Goal: Transaction & Acquisition: Book appointment/travel/reservation

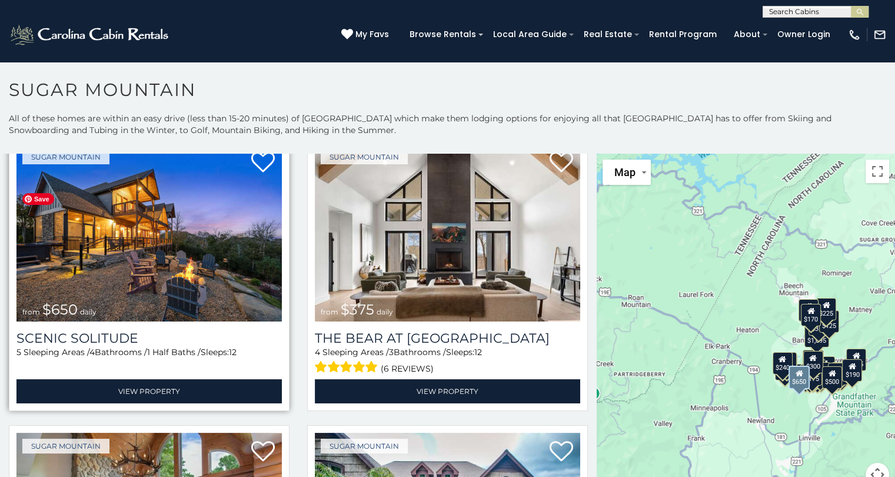
scroll to position [59, 0]
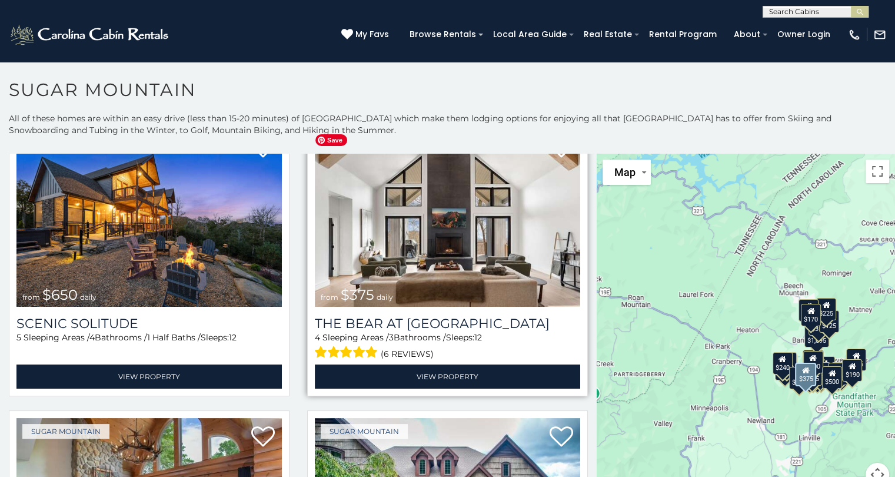
click at [523, 238] on img at bounding box center [447, 218] width 265 height 178
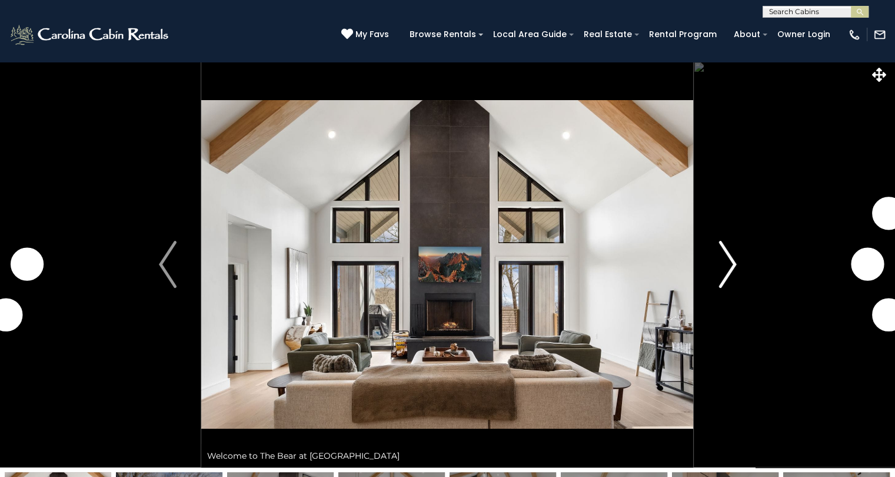
click at [726, 260] on img "Next" at bounding box center [728, 264] width 18 height 47
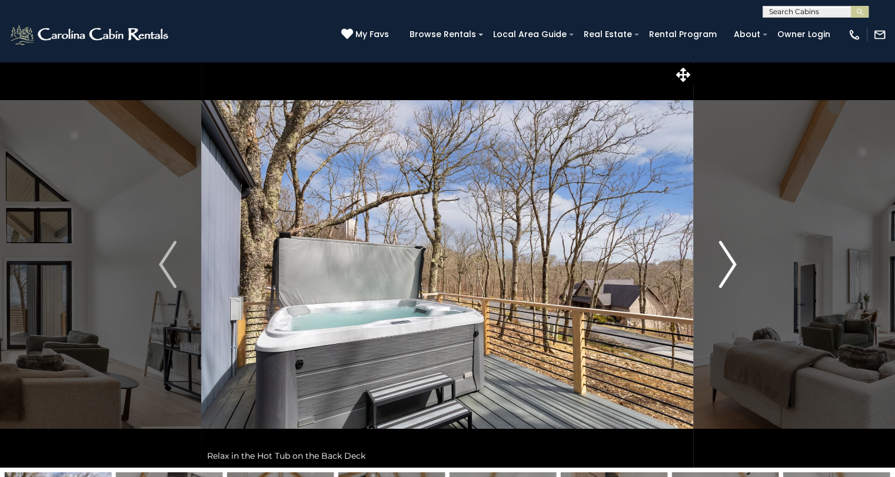
click at [726, 257] on img "Next" at bounding box center [728, 264] width 18 height 47
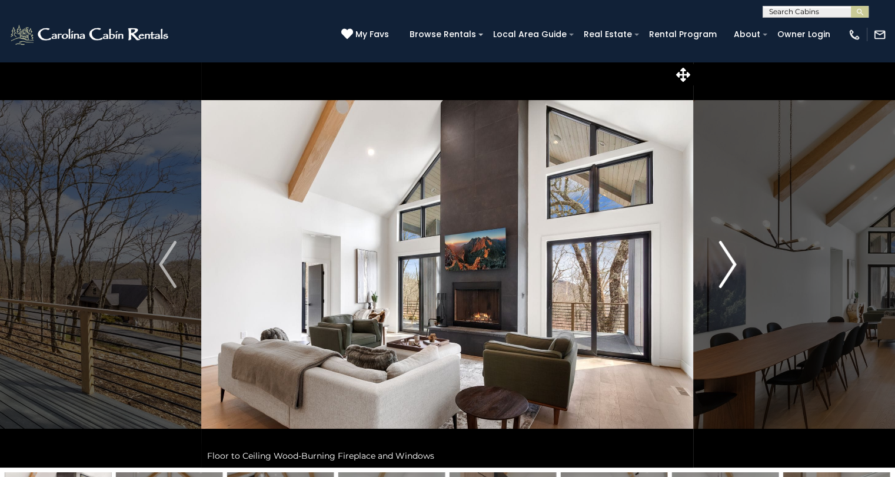
click at [726, 257] on img "Next" at bounding box center [728, 264] width 18 height 47
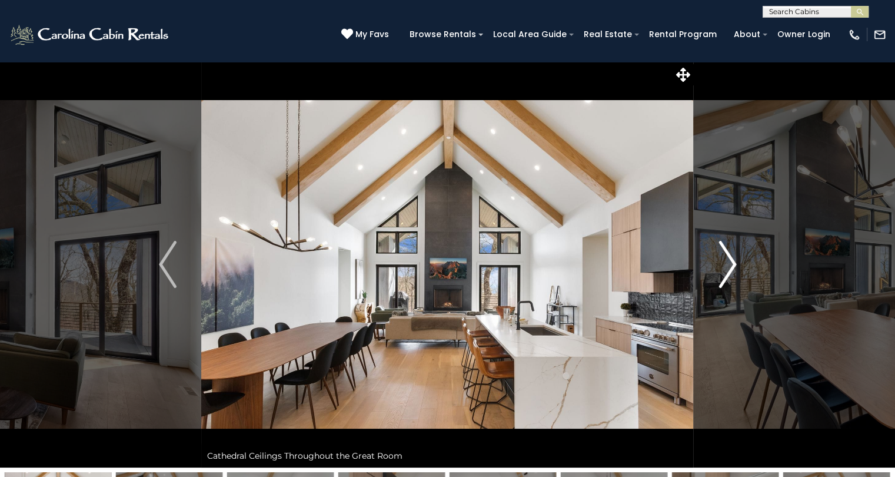
click at [726, 257] on img "Next" at bounding box center [728, 264] width 18 height 47
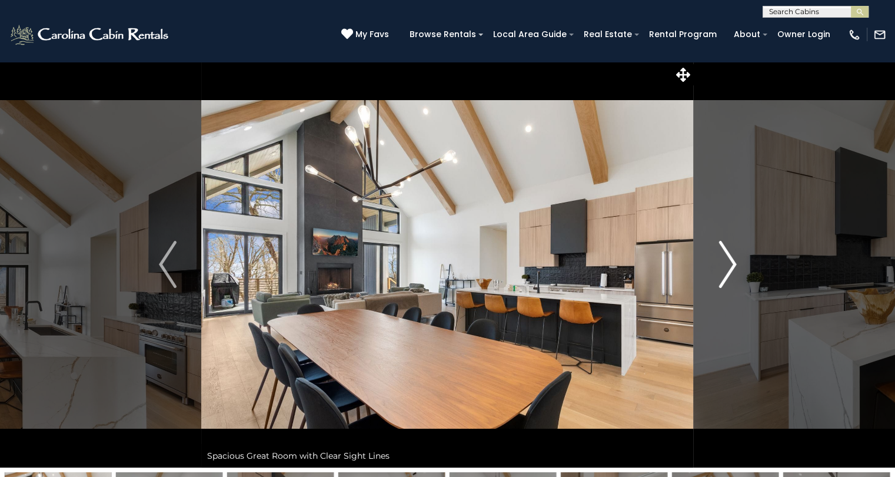
click at [726, 257] on img "Next" at bounding box center [728, 264] width 18 height 47
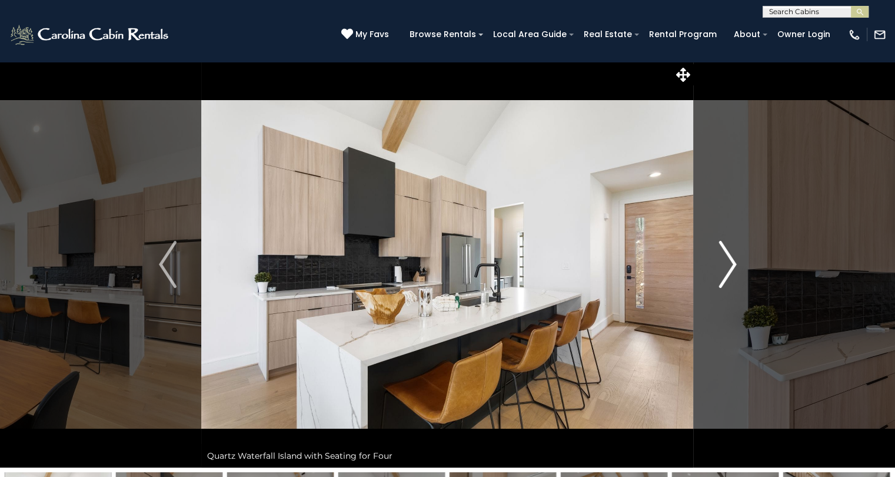
click at [726, 257] on img "Next" at bounding box center [728, 264] width 18 height 47
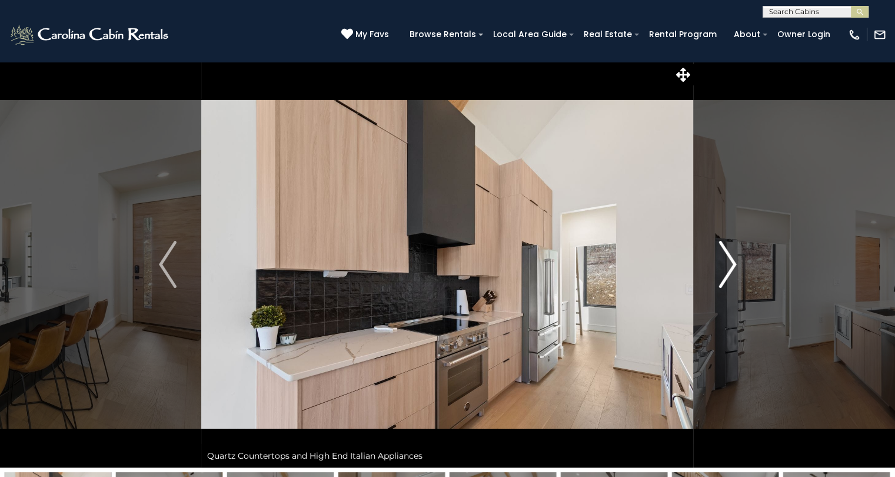
click at [726, 257] on img "Next" at bounding box center [728, 264] width 18 height 47
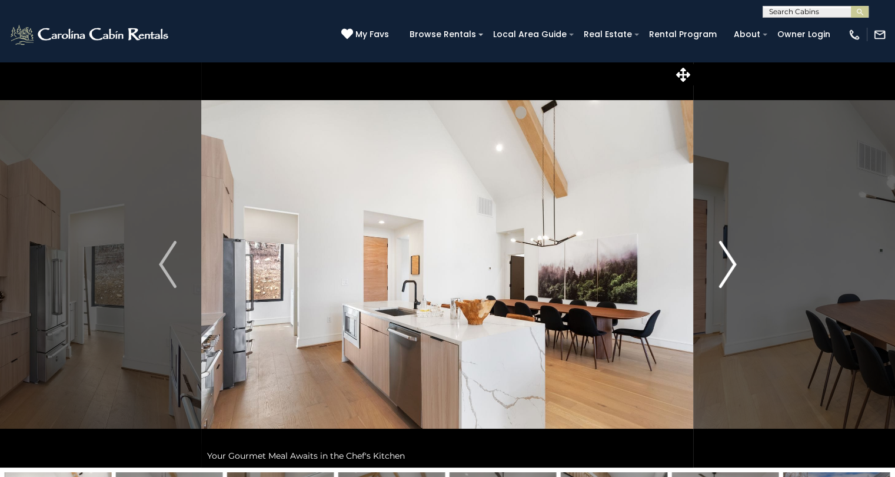
click at [726, 257] on img "Next" at bounding box center [728, 264] width 18 height 47
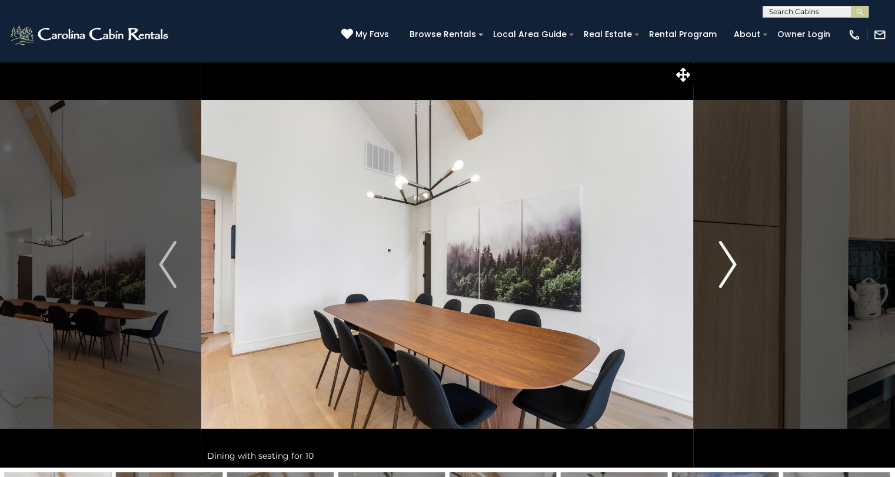
click at [726, 257] on img "Next" at bounding box center [728, 264] width 18 height 47
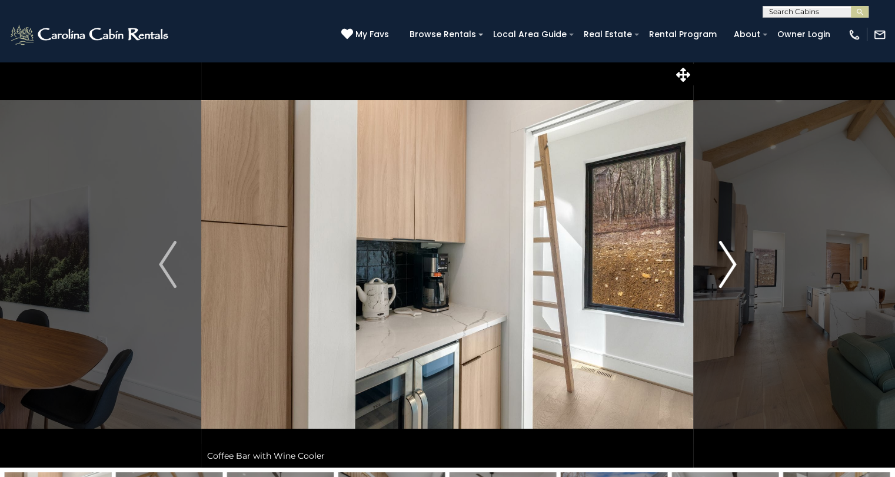
click at [726, 257] on img "Next" at bounding box center [728, 264] width 18 height 47
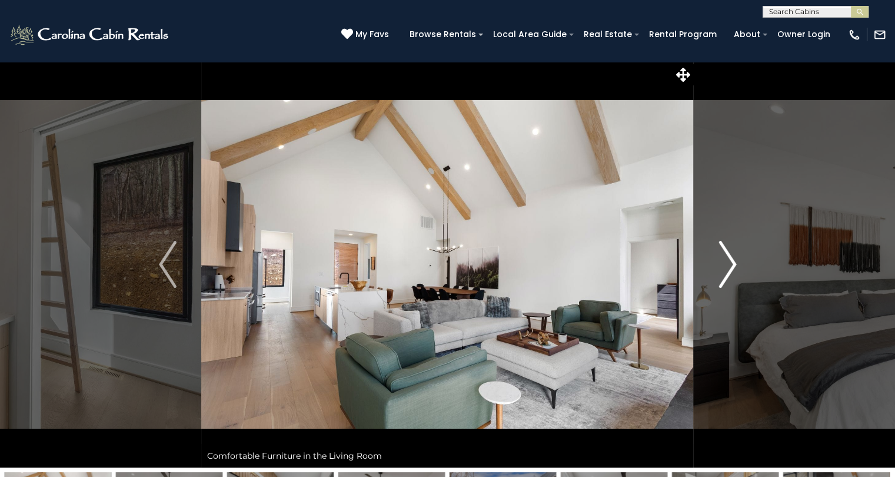
click at [726, 257] on img "Next" at bounding box center [728, 264] width 18 height 47
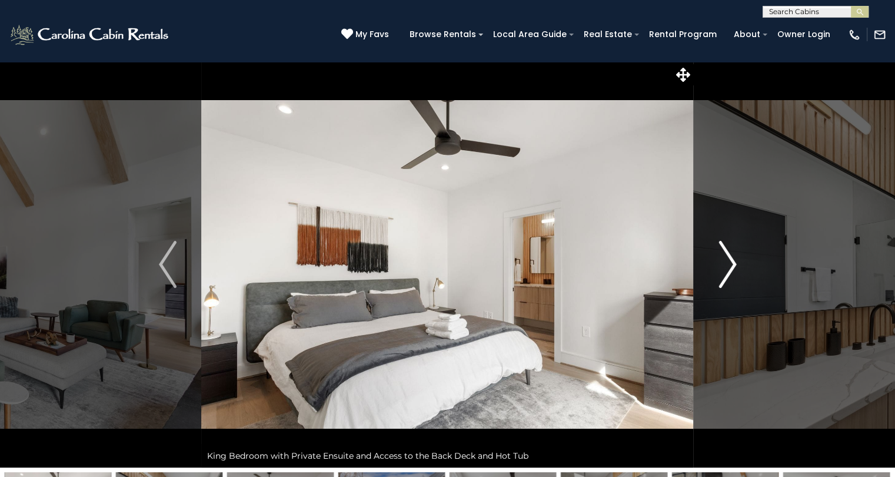
click at [726, 257] on img "Next" at bounding box center [728, 264] width 18 height 47
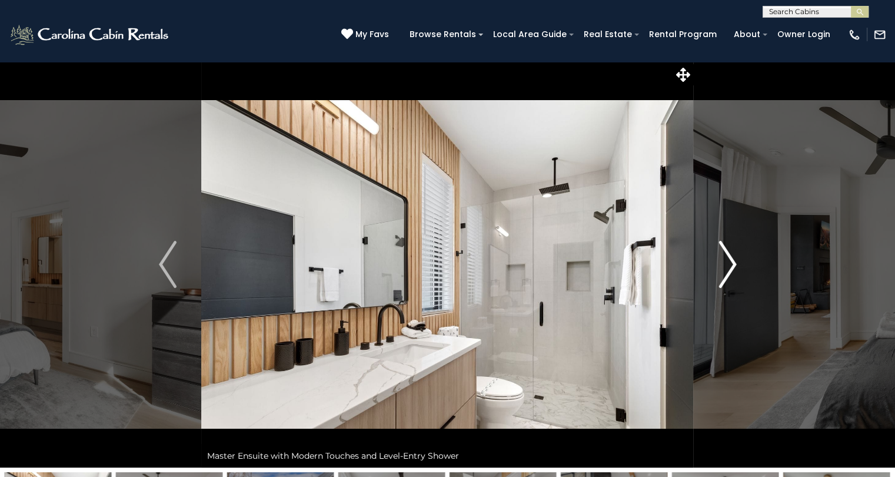
click at [726, 257] on img "Next" at bounding box center [728, 264] width 18 height 47
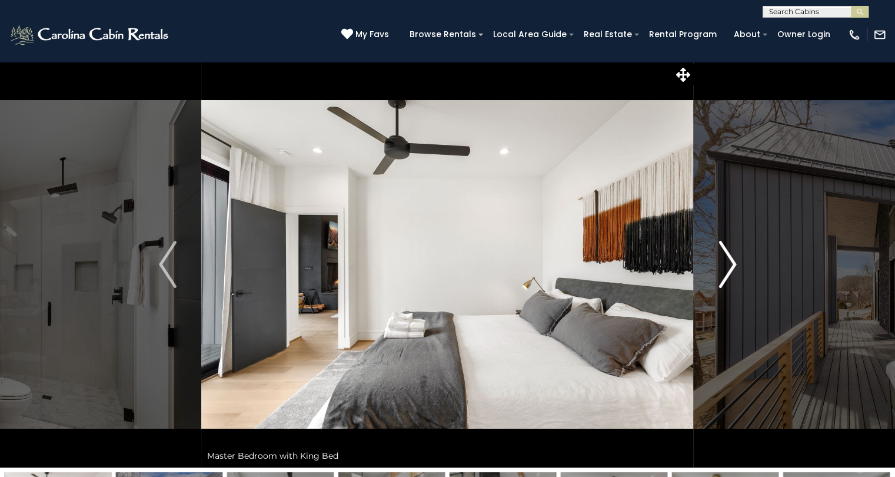
click at [726, 257] on img "Next" at bounding box center [728, 264] width 18 height 47
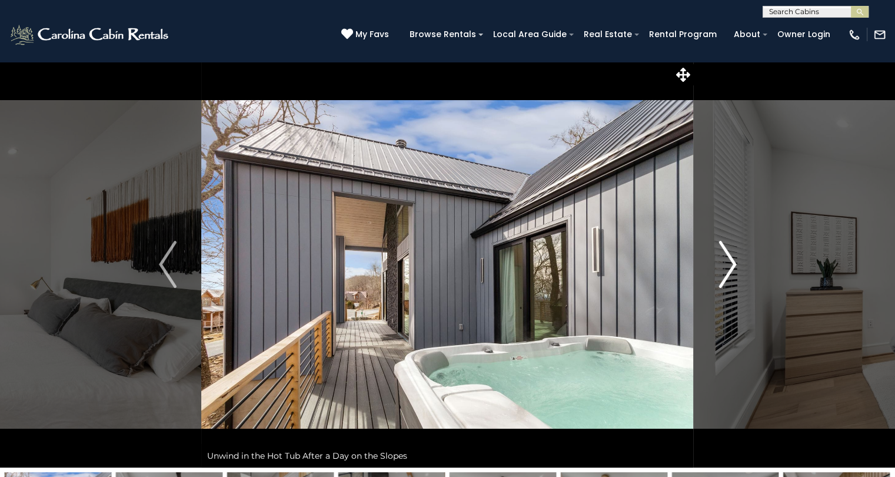
click at [726, 257] on img "Next" at bounding box center [728, 264] width 18 height 47
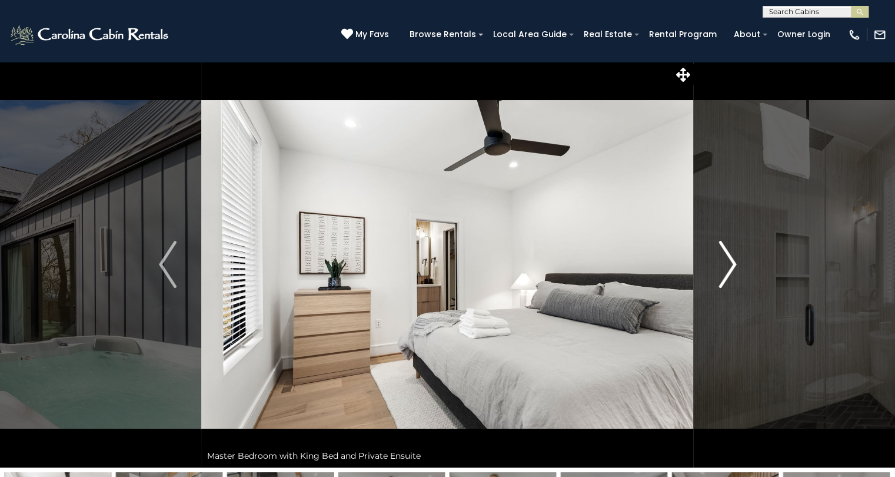
click at [726, 257] on img "Next" at bounding box center [728, 264] width 18 height 47
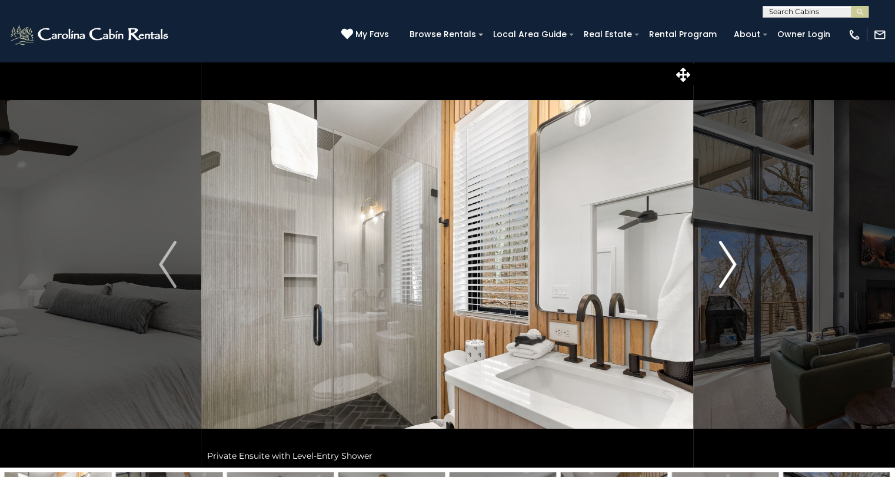
click at [726, 257] on img "Next" at bounding box center [728, 264] width 18 height 47
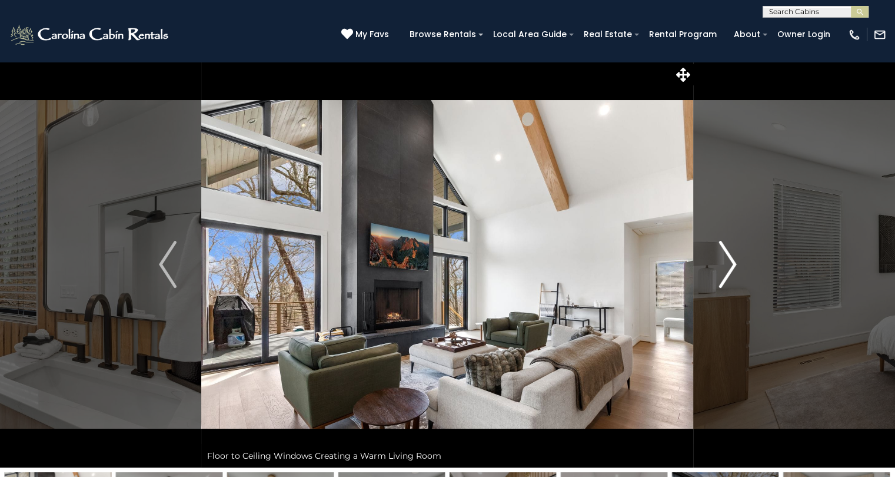
click at [726, 257] on img "Next" at bounding box center [728, 264] width 18 height 47
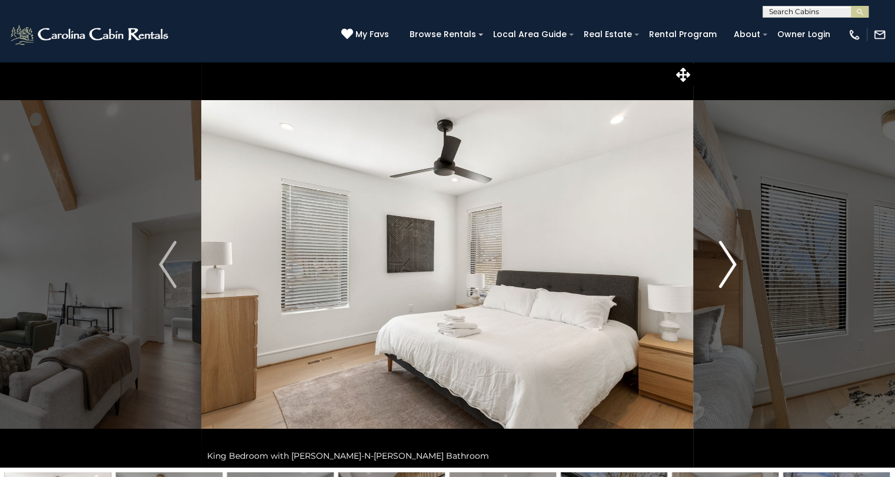
click at [726, 258] on img "Next" at bounding box center [728, 264] width 18 height 47
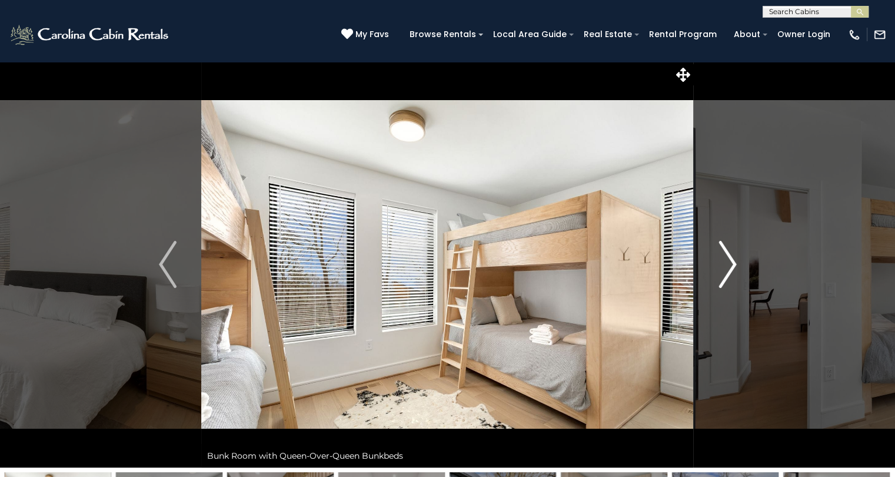
click at [726, 258] on img "Next" at bounding box center [728, 264] width 18 height 47
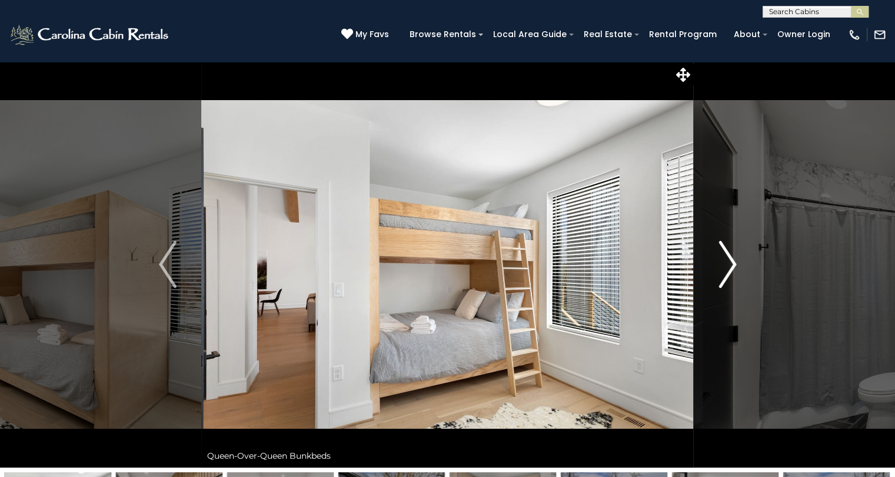
click at [726, 258] on img "Next" at bounding box center [728, 264] width 18 height 47
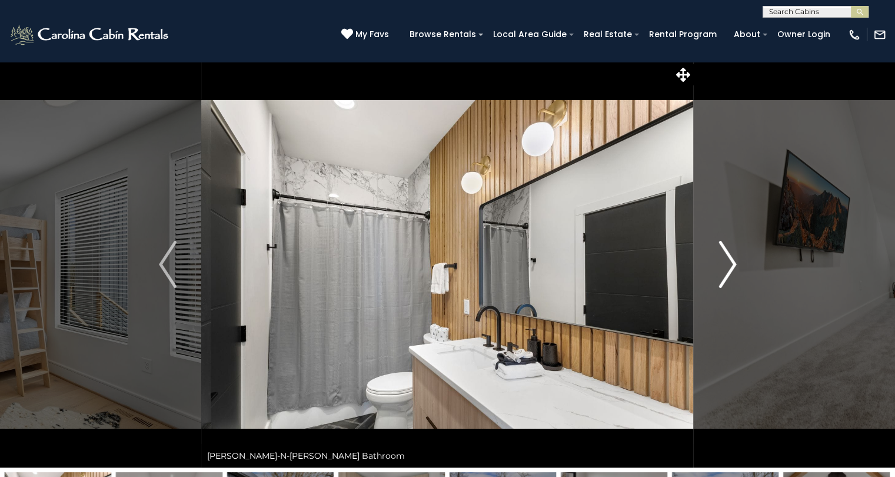
click at [726, 258] on img "Next" at bounding box center [728, 264] width 18 height 47
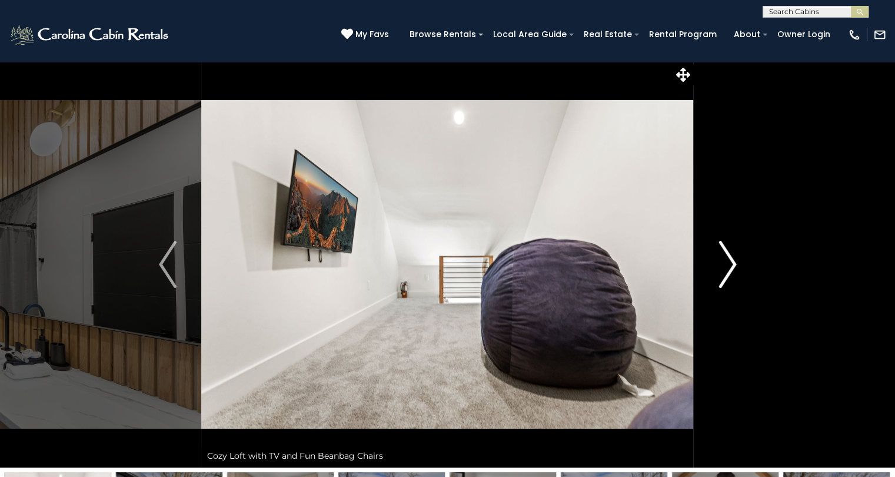
click at [726, 258] on img "Next" at bounding box center [728, 264] width 18 height 47
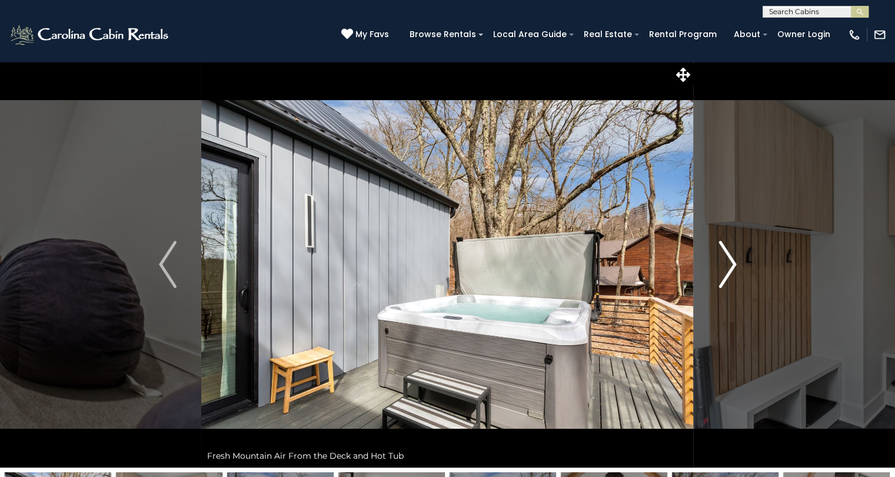
click at [726, 258] on img "Next" at bounding box center [728, 264] width 18 height 47
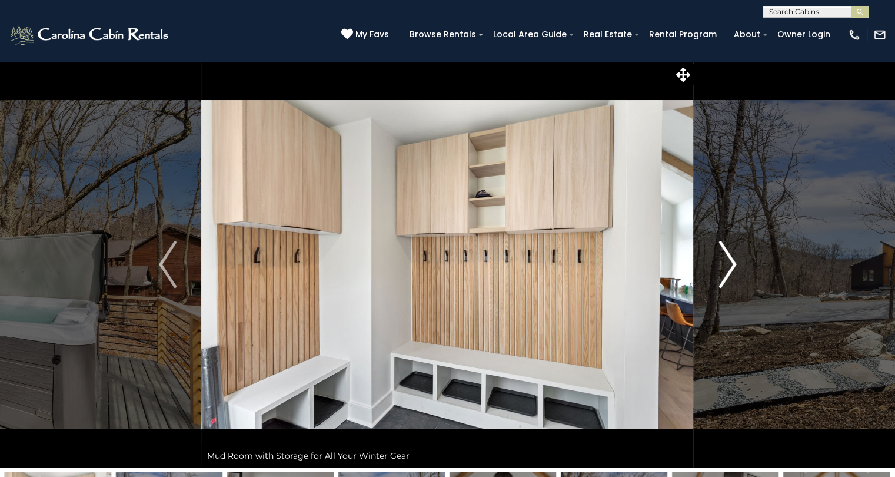
click at [726, 258] on img "Next" at bounding box center [728, 264] width 18 height 47
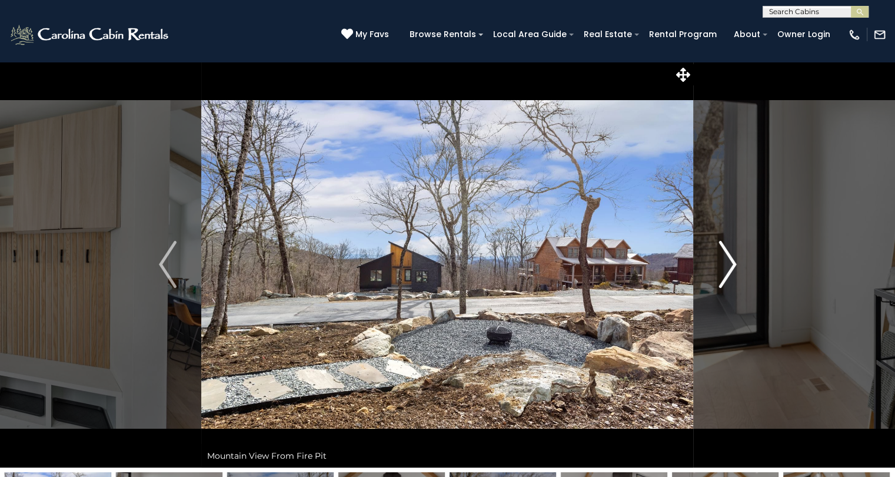
click at [726, 258] on img "Next" at bounding box center [728, 264] width 18 height 47
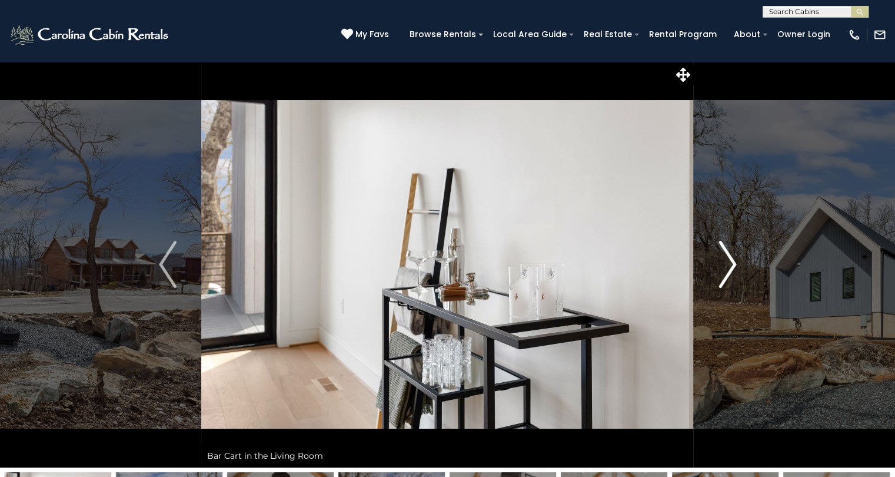
click at [726, 258] on img "Next" at bounding box center [728, 264] width 18 height 47
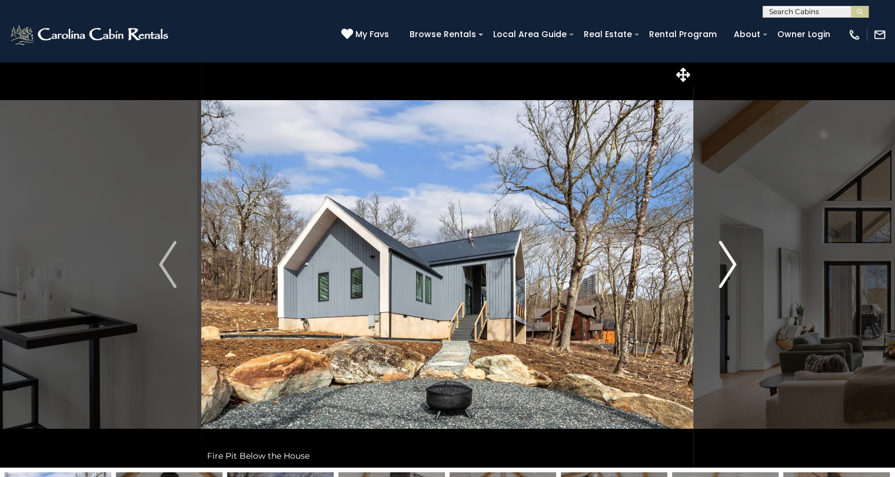
click at [726, 258] on img "Next" at bounding box center [728, 264] width 18 height 47
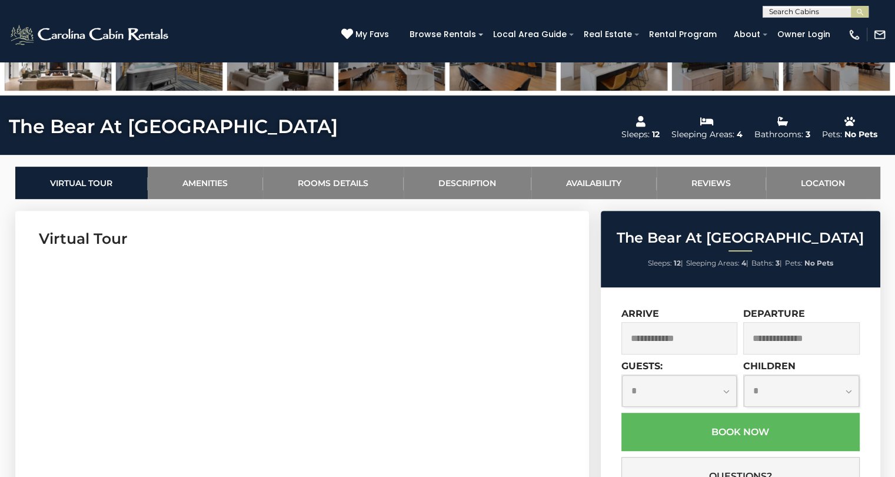
scroll to position [471, 0]
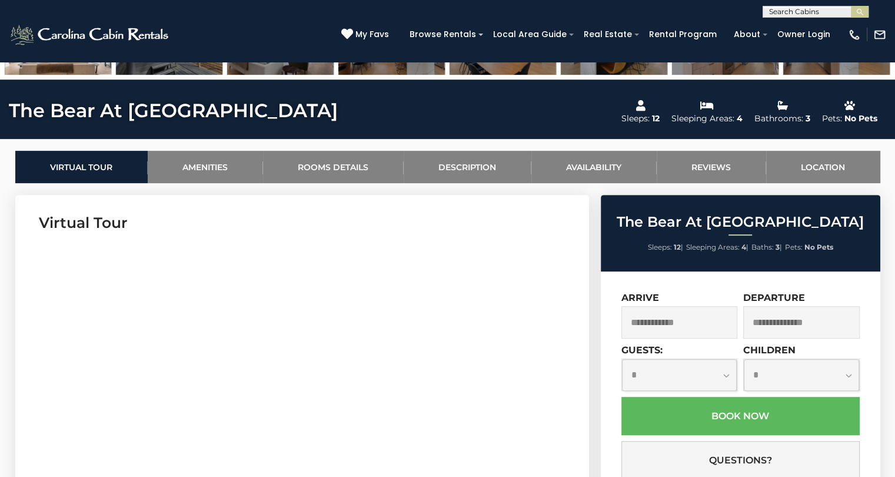
click at [652, 316] on input "text" at bounding box center [679, 322] width 117 height 32
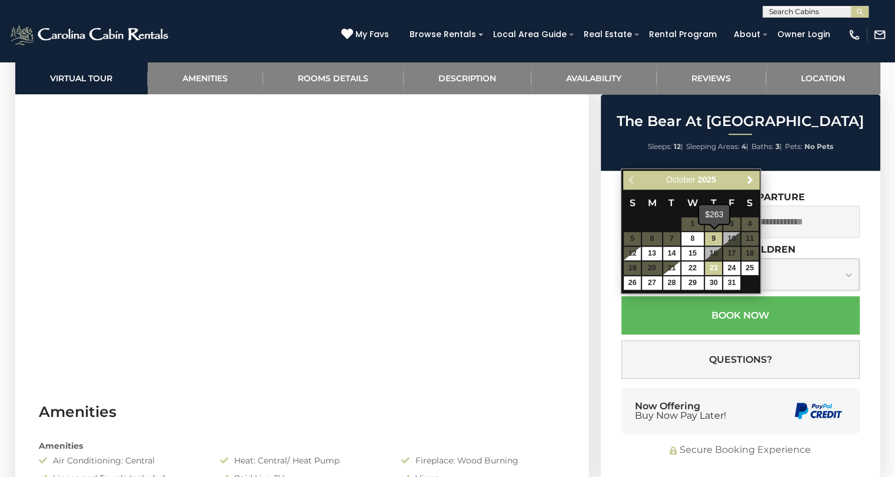
scroll to position [647, 0]
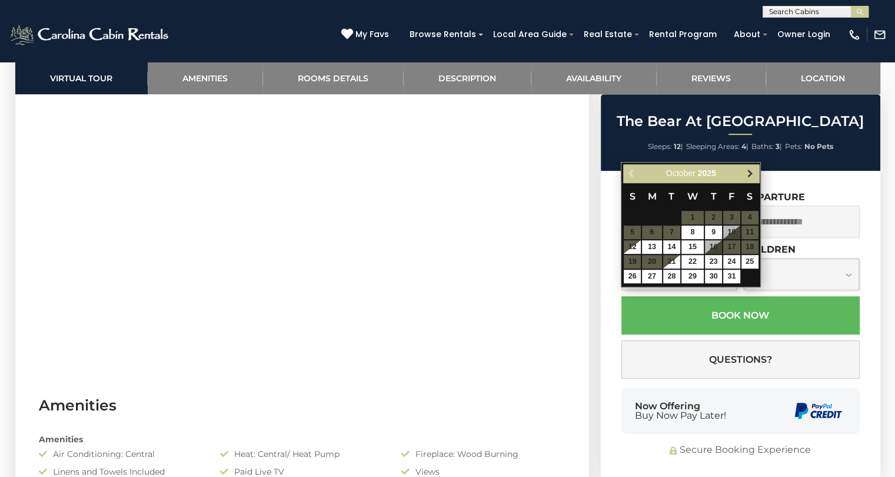
click at [752, 171] on span "Next" at bounding box center [750, 173] width 9 height 9
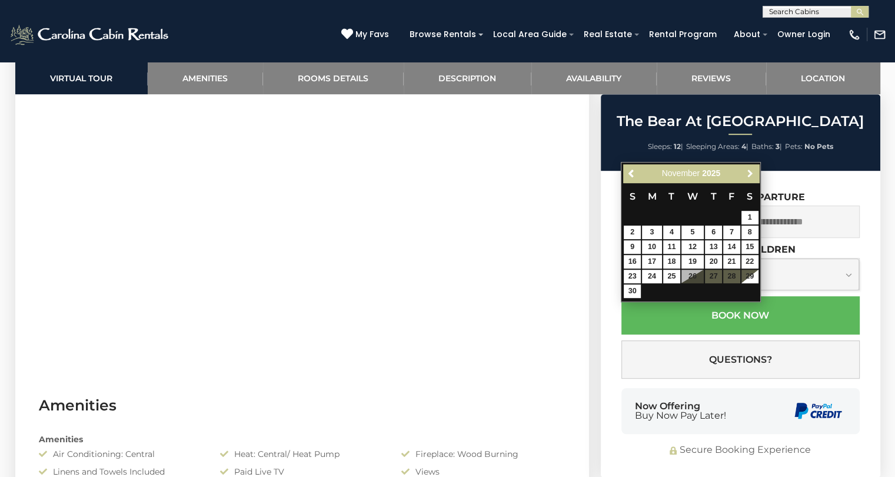
click at [752, 171] on span "Next" at bounding box center [750, 173] width 9 height 9
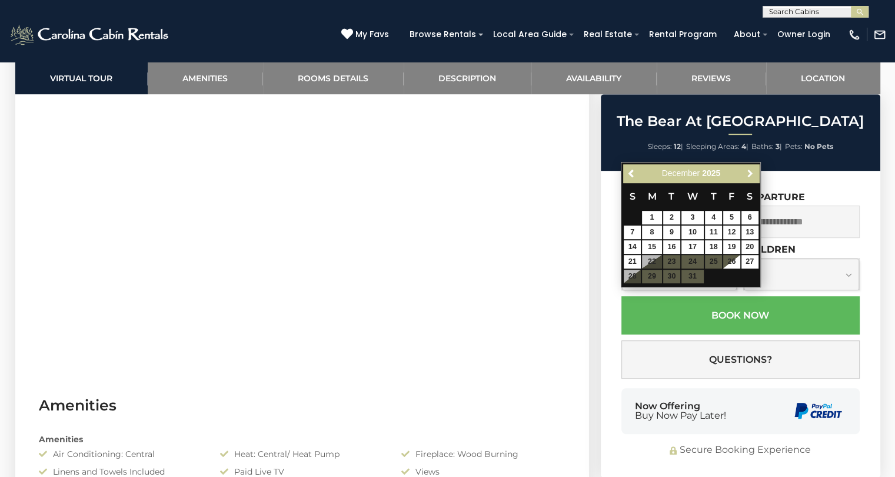
click at [752, 171] on span "Next" at bounding box center [750, 173] width 9 height 9
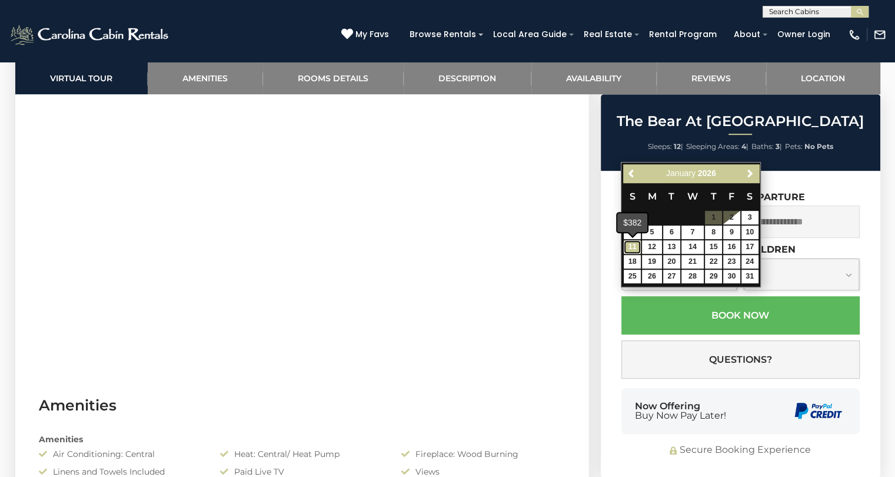
click at [630, 245] on link "11" at bounding box center [632, 247] width 17 height 14
type input "**********"
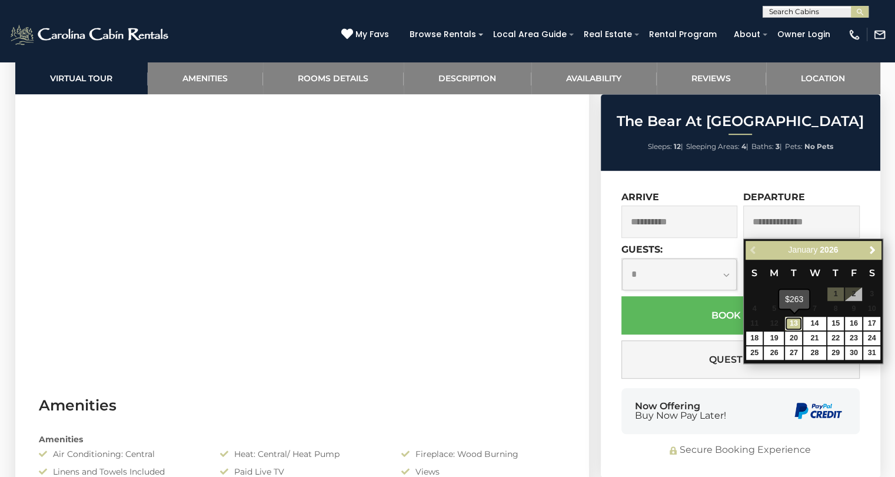
click at [792, 321] on link "13" at bounding box center [793, 324] width 17 height 14
type input "**********"
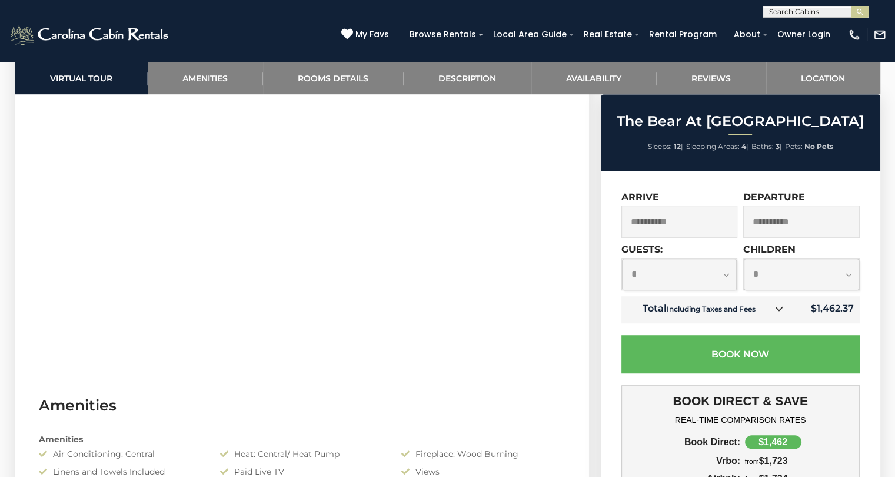
click at [727, 271] on select "**********" at bounding box center [679, 273] width 115 height 31
select select "*"
click at [622, 259] on select "**********" at bounding box center [679, 273] width 115 height 31
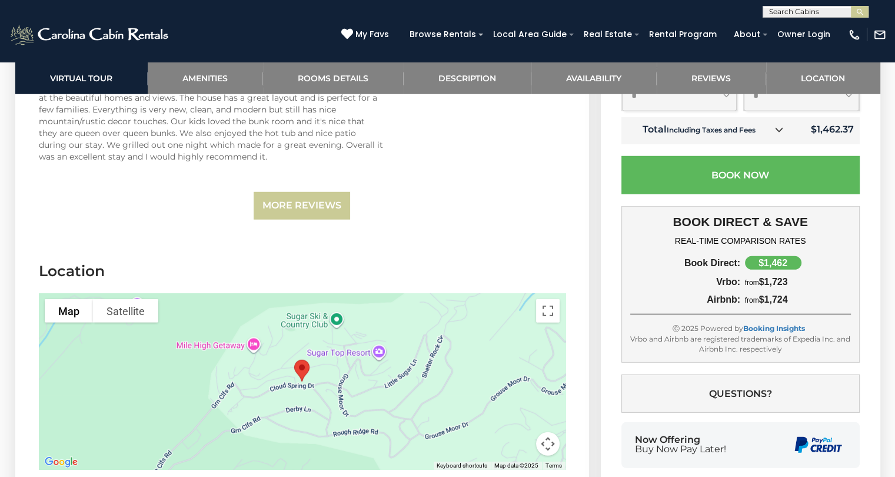
scroll to position [3354, 0]
